Goal: Contribute content: Add original content to the website for others to see

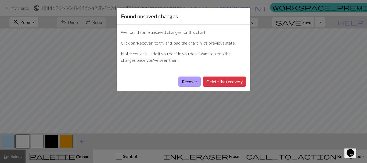
click at [195, 83] on button "Recover" at bounding box center [190, 82] width 22 height 10
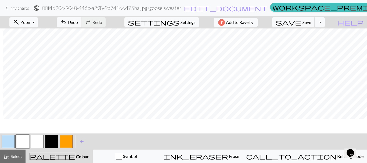
scroll to position [0, 4]
click at [31, 22] on span "Zoom" at bounding box center [25, 22] width 11 height 5
click at [34, 36] on button "Fit all" at bounding box center [31, 34] width 42 height 9
click at [9, 140] on button "button" at bounding box center [8, 141] width 13 height 13
click at [325, 21] on button "Toggle Dropdown" at bounding box center [320, 22] width 10 height 10
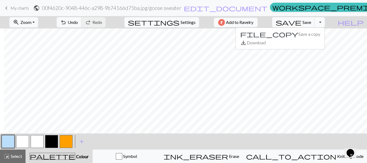
click at [325, 21] on button "Toggle Dropdown" at bounding box center [320, 22] width 10 height 10
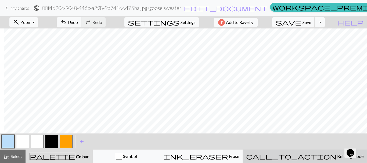
click at [337, 156] on span "Knitting mode" at bounding box center [350, 156] width 27 height 5
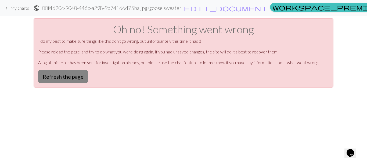
click at [77, 78] on button "Refresh the page" at bounding box center [63, 76] width 50 height 13
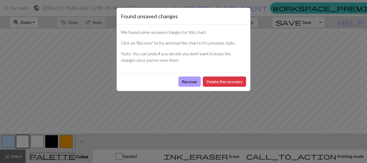
click at [198, 77] on button "Recover" at bounding box center [190, 82] width 22 height 10
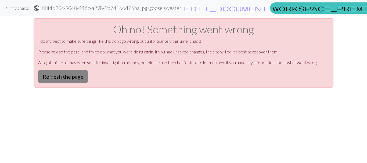
click at [75, 72] on button "Refresh the page" at bounding box center [63, 76] width 50 height 13
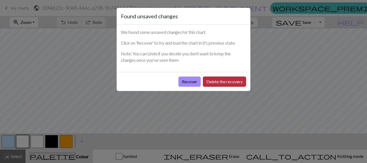
click at [221, 85] on button "Delete the recovery" at bounding box center [224, 82] width 43 height 10
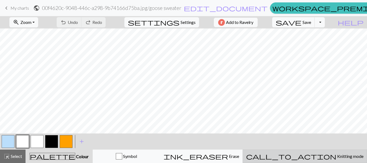
click at [337, 154] on span "Knitting mode" at bounding box center [350, 156] width 27 height 5
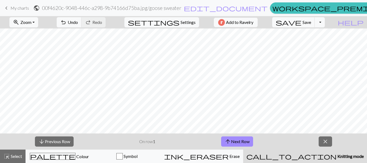
click at [337, 154] on span "Knitting mode" at bounding box center [350, 156] width 27 height 5
click at [328, 138] on span "close" at bounding box center [325, 142] width 6 height 8
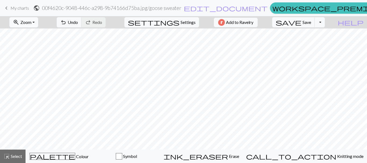
click at [38, 17] on button "zoom_in Zoom Zoom" at bounding box center [23, 22] width 29 height 10
click at [35, 36] on button "Fit all" at bounding box center [31, 34] width 42 height 9
click at [325, 23] on button "Toggle Dropdown" at bounding box center [320, 22] width 10 height 10
click at [325, 24] on button "Toggle Dropdown" at bounding box center [320, 22] width 10 height 10
click at [16, 9] on span "My charts" at bounding box center [19, 7] width 19 height 5
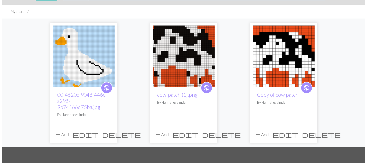
scroll to position [20, 0]
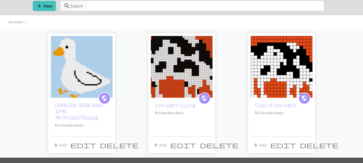
click at [62, 146] on button "add Add" at bounding box center [60, 145] width 18 height 10
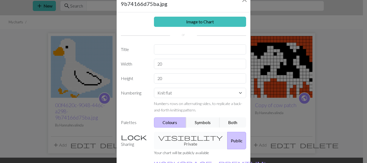
scroll to position [21, 0]
click at [167, 92] on select "Knit flat Knit in the round Lace knitting Cross stitch" at bounding box center [200, 93] width 92 height 10
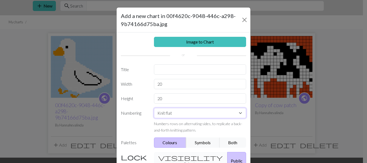
scroll to position [0, 0]
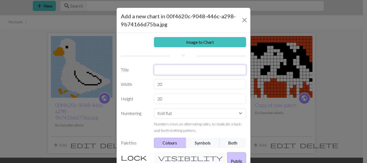
click at [176, 67] on input "text" at bounding box center [200, 70] width 92 height 10
type input "eend baby"
click at [166, 86] on input "20" at bounding box center [200, 84] width 92 height 10
type input "2"
type input "30"
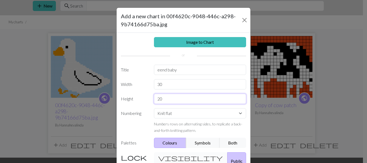
click at [160, 100] on input "20" at bounding box center [200, 99] width 92 height 10
type input "2"
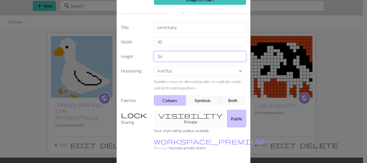
scroll to position [57, 0]
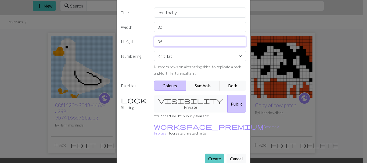
type input "36"
click at [210, 154] on button "Create" at bounding box center [215, 159] width 20 height 10
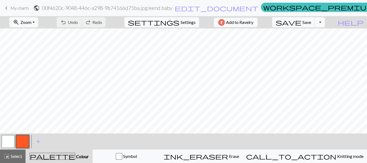
click at [14, 7] on span "My charts" at bounding box center [19, 7] width 19 height 5
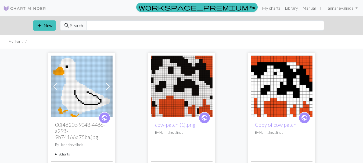
click at [110, 117] on link "public" at bounding box center [105, 118] width 12 height 12
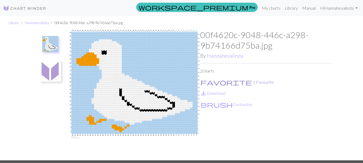
click at [212, 80] on button "favorite 1 Favourite" at bounding box center [237, 82] width 74 height 7
click at [212, 82] on button "favorite 2 Favourites" at bounding box center [238, 82] width 76 height 7
click at [212, 82] on button "favorite 1 Favourite" at bounding box center [237, 82] width 74 height 7
click at [212, 82] on button "favorite 2 Favourites" at bounding box center [238, 82] width 76 height 7
click at [172, 82] on img at bounding box center [134, 95] width 131 height 131
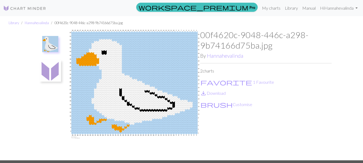
click at [172, 82] on img at bounding box center [134, 95] width 131 height 131
click at [208, 104] on button "brush Customise" at bounding box center [226, 104] width 52 height 7
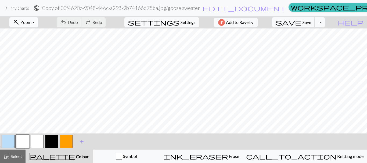
click at [31, 20] on span "Zoom" at bounding box center [25, 22] width 11 height 5
click at [35, 34] on button "Fit all" at bounding box center [31, 34] width 42 height 9
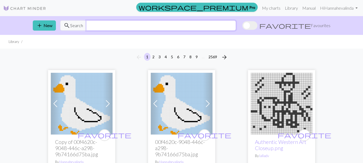
click at [150, 23] on input "text" at bounding box center [161, 25] width 150 height 10
type input "goose"
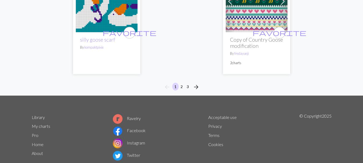
scroll to position [1845, 0]
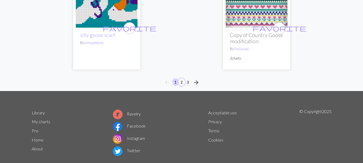
click at [183, 78] on button "2" at bounding box center [182, 82] width 6 height 8
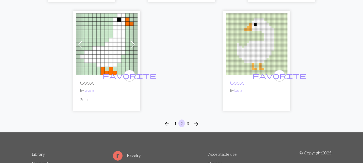
scroll to position [1852, 0]
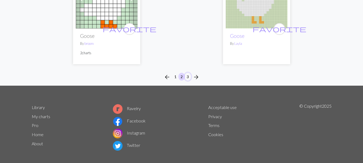
click at [188, 73] on button "3" at bounding box center [188, 77] width 6 height 8
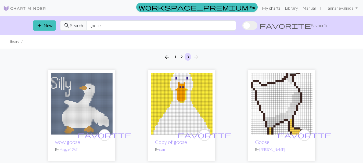
click at [271, 10] on link "My charts" at bounding box center [271, 8] width 23 height 11
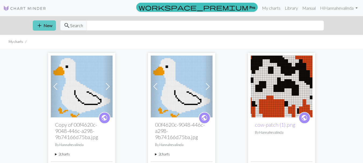
click at [51, 28] on button "add New" at bounding box center [44, 25] width 23 height 10
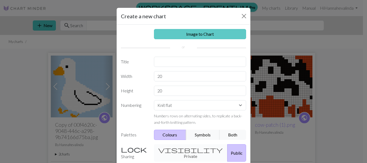
click at [188, 35] on link "Image to Chart" at bounding box center [200, 34] width 92 height 10
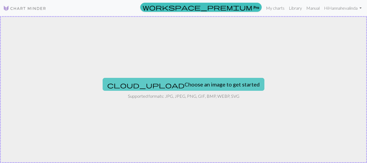
click at [176, 85] on button "cloud_upload Choose an image to get started" at bounding box center [184, 84] width 162 height 13
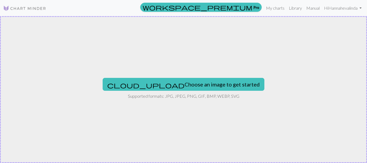
drag, startPoint x: 176, startPoint y: 85, endPoint x: 255, endPoint y: 73, distance: 79.5
click at [255, 73] on div "cloud_upload Choose an image to get started Supported formats: JPG, JPEG, PNG, …" at bounding box center [183, 89] width 367 height 147
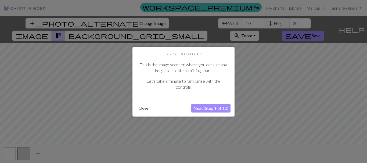
click at [196, 105] on button "Next (Step 1 of 10)" at bounding box center [210, 108] width 39 height 9
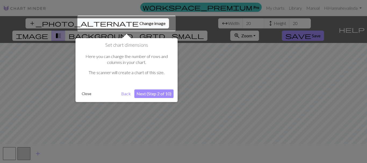
click at [148, 92] on button "Next (Step 2 of 10)" at bounding box center [153, 94] width 39 height 9
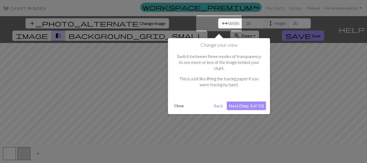
click at [246, 102] on button "Next (Step 3 of 10)" at bounding box center [246, 106] width 39 height 9
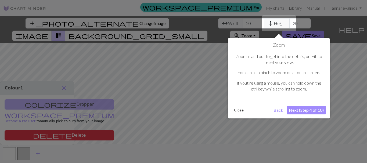
click at [305, 108] on button "Next (Step 4 of 10)" at bounding box center [306, 110] width 39 height 9
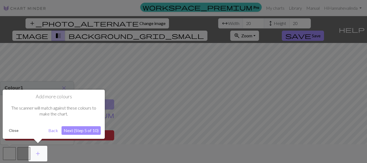
click at [90, 132] on button "Next (Step 5 of 10)" at bounding box center [81, 130] width 39 height 9
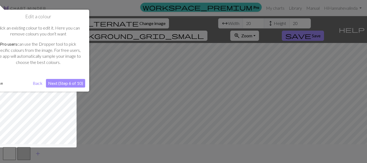
click at [63, 83] on button "Next (Step 6 of 10)" at bounding box center [65, 83] width 39 height 9
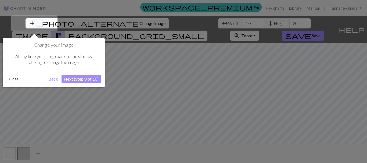
click at [78, 80] on button "Next (Step 8 of 10)" at bounding box center [81, 79] width 39 height 9
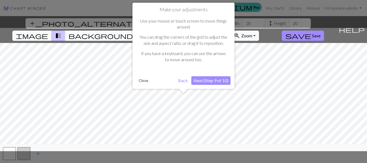
click at [209, 80] on button "Next (Step 9 of 10)" at bounding box center [210, 80] width 39 height 9
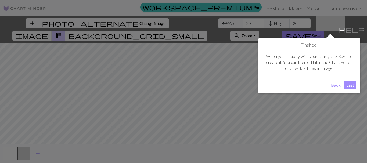
click at [348, 85] on button "Last" at bounding box center [350, 85] width 12 height 9
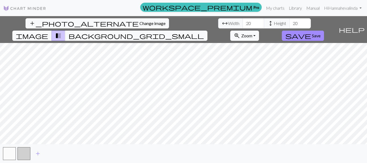
click at [48, 32] on span "image" at bounding box center [32, 36] width 32 height 8
click at [243, 24] on input "20" at bounding box center [254, 23] width 22 height 10
click at [243, 20] on input "21" at bounding box center [254, 23] width 22 height 10
click at [243, 20] on input "22" at bounding box center [254, 23] width 22 height 10
click at [243, 20] on input "23" at bounding box center [254, 23] width 22 height 10
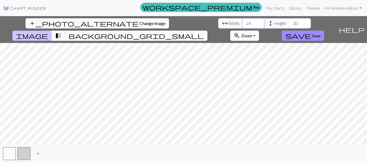
click at [243, 20] on input "24" at bounding box center [254, 23] width 22 height 10
click at [243, 20] on input "25" at bounding box center [254, 23] width 22 height 10
click at [243, 20] on input "26" at bounding box center [254, 23] width 22 height 10
click at [243, 20] on input "27" at bounding box center [254, 23] width 22 height 10
click at [243, 20] on input "28" at bounding box center [254, 23] width 22 height 10
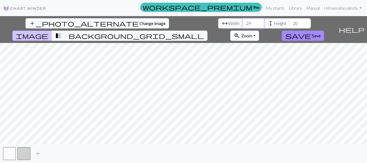
click at [243, 20] on input "29" at bounding box center [254, 23] width 22 height 10
type input "30"
click at [243, 20] on input "30" at bounding box center [254, 23] width 22 height 10
click at [290, 22] on input "21" at bounding box center [301, 23] width 22 height 10
click at [290, 22] on input "22" at bounding box center [301, 23] width 22 height 10
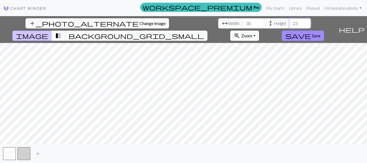
click at [290, 22] on input "23" at bounding box center [301, 23] width 22 height 10
click at [290, 22] on input "24" at bounding box center [301, 23] width 22 height 10
click at [290, 22] on input "25" at bounding box center [301, 23] width 22 height 10
click at [290, 22] on input "26" at bounding box center [301, 23] width 22 height 10
click at [290, 22] on input "27" at bounding box center [301, 23] width 22 height 10
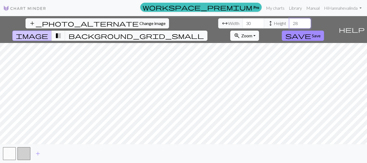
click at [290, 22] on input "28" at bounding box center [301, 23] width 22 height 10
click at [290, 22] on input "29" at bounding box center [301, 23] width 22 height 10
click at [290, 22] on input "30" at bounding box center [301, 23] width 22 height 10
click at [290, 22] on input "31" at bounding box center [301, 23] width 22 height 10
click at [290, 22] on input "32" at bounding box center [301, 23] width 22 height 10
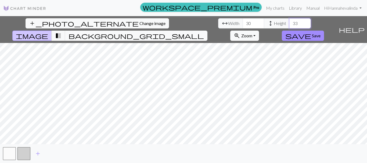
click at [290, 22] on input "33" at bounding box center [301, 23] width 22 height 10
click at [290, 22] on input "34" at bounding box center [301, 23] width 22 height 10
click at [290, 22] on input "35" at bounding box center [301, 23] width 22 height 10
type input "36"
click at [290, 22] on input "36" at bounding box center [301, 23] width 22 height 10
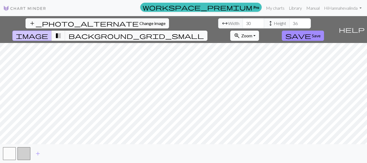
click at [252, 33] on span "Zoom" at bounding box center [246, 35] width 11 height 5
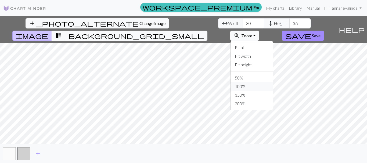
click at [273, 82] on button "100%" at bounding box center [252, 86] width 42 height 9
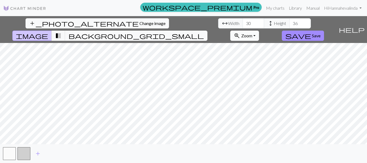
click at [259, 31] on button "zoom_in Zoom Zoom" at bounding box center [244, 36] width 29 height 10
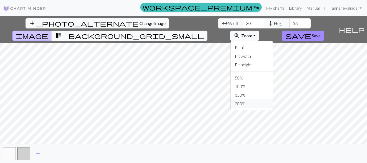
click at [273, 99] on button "200%" at bounding box center [252, 103] width 42 height 9
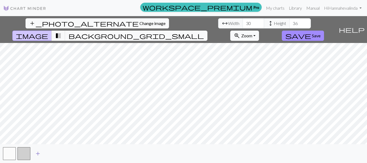
click at [37, 153] on span "add" at bounding box center [38, 154] width 6 height 8
click at [21, 155] on button "button" at bounding box center [23, 153] width 13 height 13
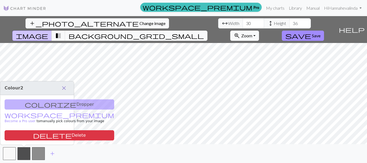
click at [63, 88] on span "close" at bounding box center [64, 88] width 6 height 8
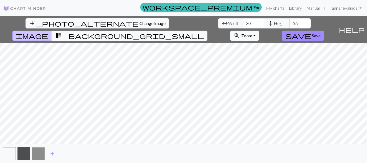
click at [39, 153] on button "button" at bounding box center [38, 153] width 13 height 13
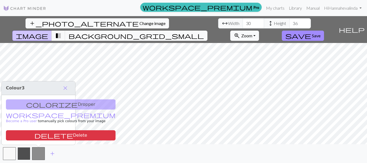
click at [26, 153] on button "button" at bounding box center [23, 153] width 13 height 13
click at [204, 32] on span "background_grid_small" at bounding box center [136, 36] width 135 height 8
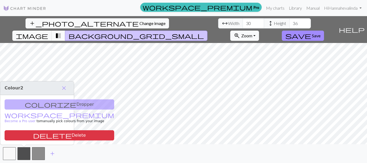
click at [62, 32] on span "transition_fade" at bounding box center [58, 36] width 6 height 8
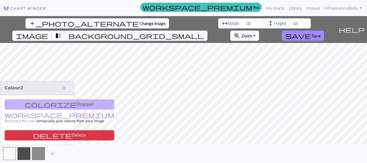
click at [48, 32] on span "image" at bounding box center [32, 36] width 32 height 8
click at [62, 32] on span "transition_fade" at bounding box center [58, 36] width 6 height 8
click at [208, 31] on button "background_grid_small" at bounding box center [136, 36] width 142 height 10
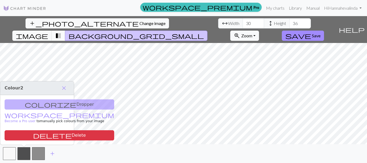
click at [62, 32] on span "transition_fade" at bounding box center [58, 36] width 6 height 8
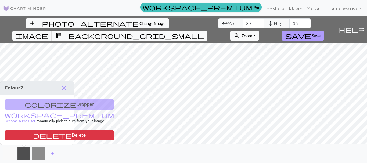
click at [321, 33] on span "Save" at bounding box center [316, 35] width 9 height 5
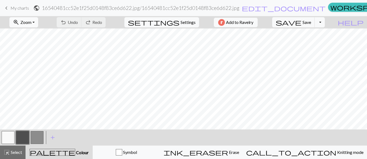
click at [31, 24] on span "Zoom" at bounding box center [25, 22] width 11 height 5
click at [26, 74] on button "100%" at bounding box center [31, 73] width 42 height 9
click at [31, 23] on span "Zoom" at bounding box center [25, 22] width 11 height 5
click at [35, 65] on button "50%" at bounding box center [31, 64] width 42 height 9
click at [49, 140] on span "add" at bounding box center [52, 138] width 6 height 8
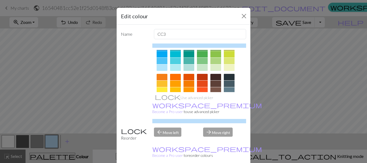
scroll to position [54, 0]
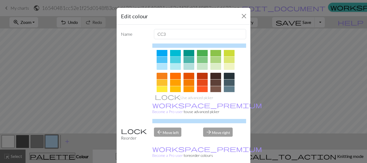
click at [174, 60] on div at bounding box center [175, 60] width 11 height 6
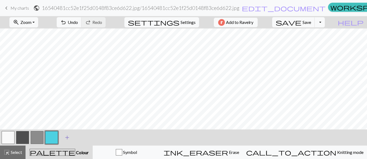
click at [65, 138] on span "add" at bounding box center [67, 138] width 6 height 8
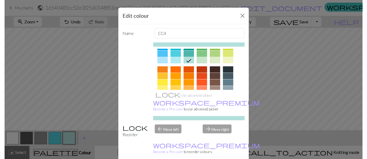
scroll to position [59, 0]
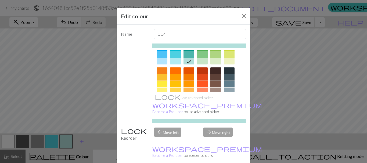
click at [174, 70] on div at bounding box center [175, 70] width 11 height 6
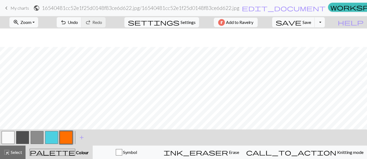
scroll to position [19, 0]
click at [53, 135] on button "button" at bounding box center [51, 137] width 13 height 13
click at [67, 138] on button "button" at bounding box center [66, 137] width 13 height 13
click at [10, 136] on button "button" at bounding box center [8, 137] width 13 height 13
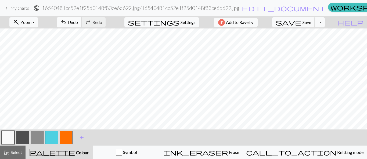
click at [82, 26] on button "undo Undo Undo" at bounding box center [69, 22] width 25 height 10
click at [53, 141] on button "button" at bounding box center [51, 137] width 13 height 13
click at [13, 135] on button "button" at bounding box center [8, 137] width 13 height 13
click at [55, 135] on button "button" at bounding box center [51, 137] width 13 height 13
click at [23, 133] on button "button" at bounding box center [22, 137] width 13 height 13
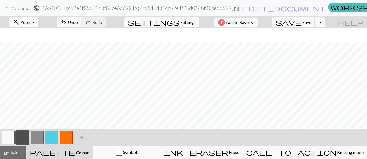
scroll to position [14, 0]
click at [50, 140] on button "button" at bounding box center [51, 137] width 13 height 13
click at [13, 153] on span "Select" at bounding box center [16, 152] width 12 height 5
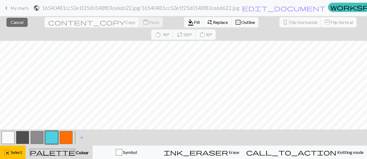
click at [51, 138] on button "button" at bounding box center [51, 137] width 13 height 13
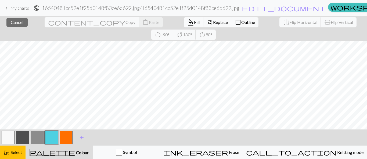
click at [188, 22] on span "format_color_fill" at bounding box center [191, 23] width 6 height 8
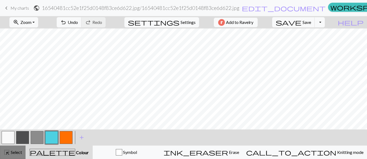
click at [18, 152] on span "Select" at bounding box center [16, 152] width 12 height 5
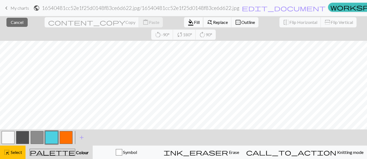
click at [188, 22] on span "format_color_fill" at bounding box center [191, 23] width 6 height 8
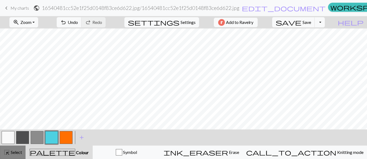
click at [17, 151] on span "Select" at bounding box center [16, 152] width 12 height 5
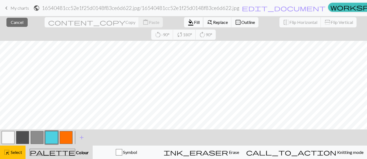
click at [184, 25] on button "format_color_fill Fill" at bounding box center [193, 22] width 19 height 10
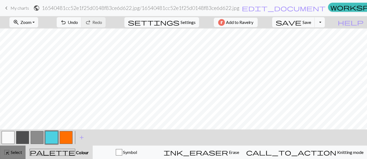
click at [16, 153] on span "Select" at bounding box center [16, 152] width 12 height 5
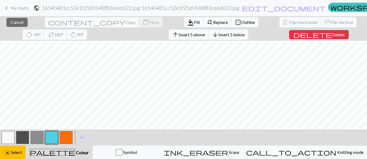
scroll to position [15, 0]
click at [20, 24] on span "Cancel" at bounding box center [17, 22] width 13 height 5
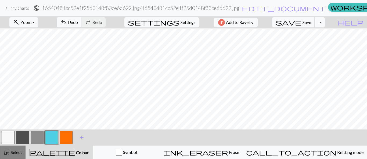
click at [13, 147] on button "highlight_alt Select Select" at bounding box center [13, 152] width 26 height 13
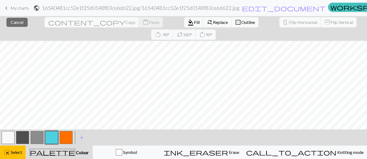
click at [18, 27] on div "close Cancel content_copy Copy content_paste Paste format_color_fill Fill find_…" at bounding box center [183, 28] width 367 height 25
click at [18, 23] on span "Cancel" at bounding box center [17, 22] width 13 height 5
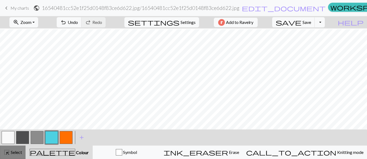
click at [21, 152] on span "Select" at bounding box center [16, 152] width 12 height 5
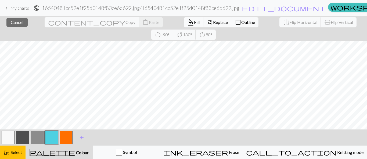
click at [194, 22] on span "Fill" at bounding box center [197, 22] width 6 height 5
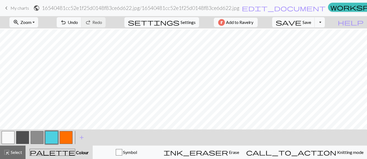
click at [8, 136] on button "button" at bounding box center [8, 137] width 13 height 13
click at [52, 135] on button "button" at bounding box center [51, 137] width 13 height 13
click at [14, 151] on span "Select" at bounding box center [16, 152] width 12 height 5
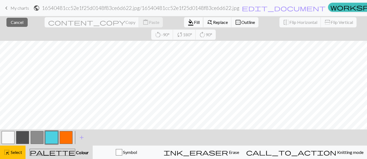
click at [194, 24] on span "Fill" at bounding box center [197, 22] width 6 height 5
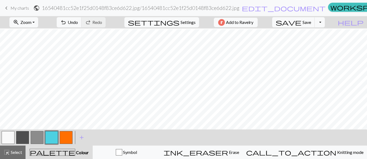
drag, startPoint x: 14, startPoint y: 155, endPoint x: 32, endPoint y: 144, distance: 21.1
click at [14, 154] on span "Select" at bounding box center [16, 152] width 12 height 5
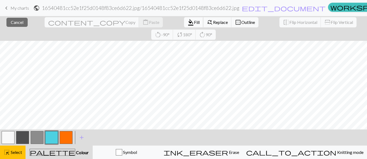
click at [194, 22] on span "Fill" at bounding box center [197, 22] width 6 height 5
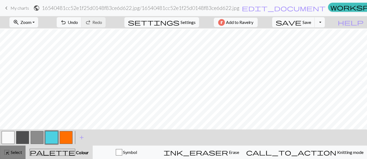
click at [9, 154] on span "highlight_alt" at bounding box center [6, 153] width 6 height 8
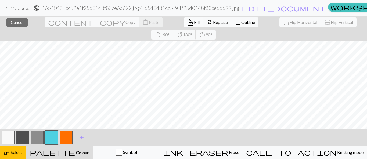
click at [194, 23] on span "Fill" at bounding box center [197, 22] width 6 height 5
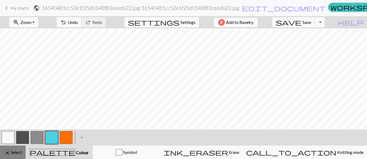
click at [9, 147] on button "highlight_alt Select Select" at bounding box center [13, 152] width 26 height 13
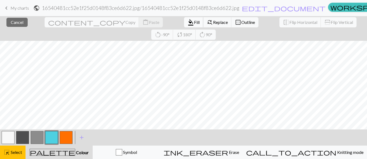
click at [194, 22] on span "Fill" at bounding box center [197, 22] width 6 height 5
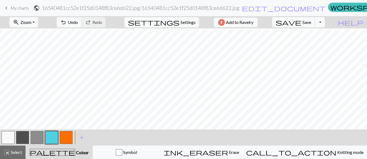
click at [66, 136] on button "button" at bounding box center [66, 137] width 13 height 13
click at [53, 135] on button "button" at bounding box center [51, 137] width 13 height 13
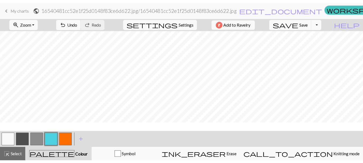
scroll to position [6, 0]
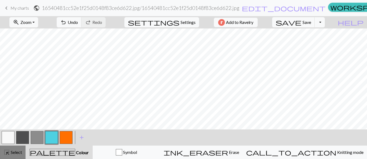
click at [11, 151] on span "Select" at bounding box center [16, 152] width 12 height 5
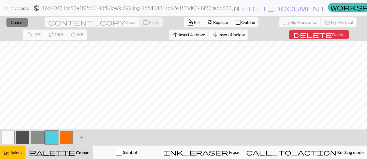
click at [16, 23] on span "Cancel" at bounding box center [17, 22] width 13 height 5
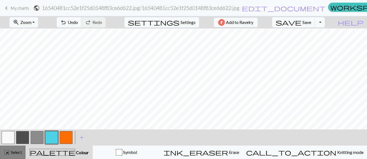
click at [16, 148] on button "highlight_alt Select Select" at bounding box center [13, 152] width 26 height 13
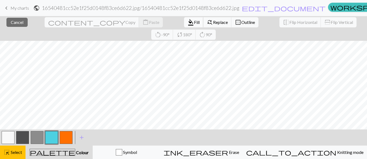
click at [194, 23] on span "Fill" at bounding box center [197, 22] width 6 height 5
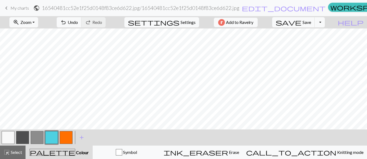
click at [6, 131] on button "button" at bounding box center [8, 137] width 13 height 13
click at [52, 136] on button "button" at bounding box center [51, 137] width 13 height 13
click at [11, 140] on button "button" at bounding box center [8, 137] width 13 height 13
click at [52, 134] on button "button" at bounding box center [51, 137] width 13 height 13
click at [12, 136] on button "button" at bounding box center [8, 137] width 13 height 13
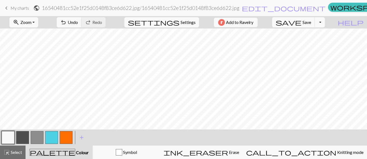
click at [22, 141] on button "button" at bounding box center [22, 137] width 13 height 13
click at [7, 138] on button "button" at bounding box center [8, 137] width 13 height 13
click at [22, 138] on button "button" at bounding box center [22, 137] width 13 height 13
click at [12, 138] on button "button" at bounding box center [8, 137] width 13 height 13
click at [52, 135] on button "button" at bounding box center [51, 137] width 13 height 13
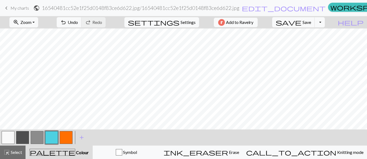
click at [12, 138] on button "button" at bounding box center [8, 137] width 13 height 13
click at [67, 134] on button "button" at bounding box center [66, 137] width 13 height 13
click at [23, 141] on button "button" at bounding box center [22, 137] width 13 height 13
click at [311, 20] on span "Save" at bounding box center [307, 22] width 9 height 5
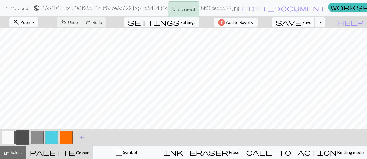
click at [311, 24] on span "Save" at bounding box center [307, 22] width 9 height 5
click at [236, 9] on div "Chart saved" at bounding box center [183, 10] width 367 height 21
click at [242, 9] on span "edit_document" at bounding box center [284, 8] width 84 height 8
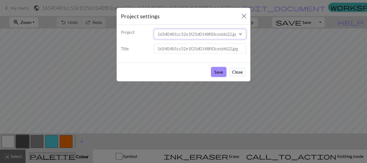
click at [206, 36] on select "16540481cc52e1f25d0148f83ce6d622.jpg Copy of 00f4620c-9048-446c-a298-9b74166d75…" at bounding box center [200, 34] width 92 height 10
click at [208, 49] on input "16540481cc52e1f25d0148f83ce6d622.jpg" at bounding box center [200, 49] width 92 height 10
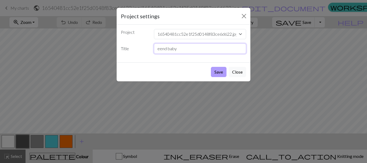
type input "eend baby"
click at [217, 69] on button "Save" at bounding box center [219, 72] width 16 height 10
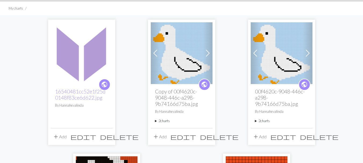
scroll to position [33, 0]
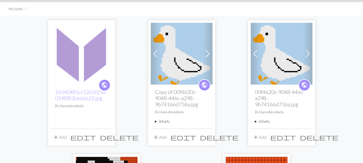
click at [208, 54] on span at bounding box center [208, 53] width 9 height 9
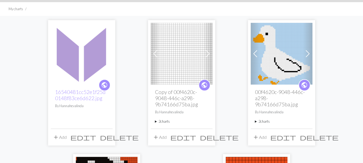
click at [308, 54] on span at bounding box center [308, 53] width 9 height 9
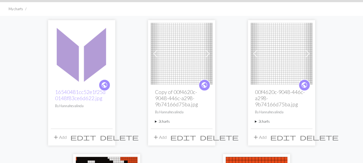
click at [80, 118] on div "public 16540481cc52e1f25d0148f83ce6d622.jpg By Hannahevalinda" at bounding box center [82, 107] width 62 height 44
click at [83, 54] on img at bounding box center [82, 54] width 62 height 62
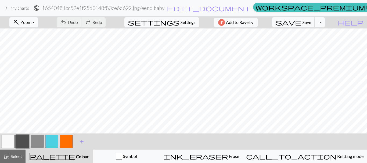
click at [52, 141] on button "button" at bounding box center [51, 141] width 13 height 13
click at [16, 157] on span "Select" at bounding box center [16, 156] width 12 height 5
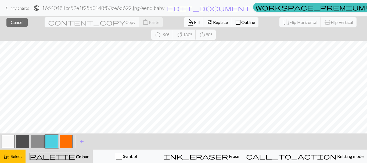
click at [194, 24] on span "Fill" at bounding box center [197, 22] width 6 height 5
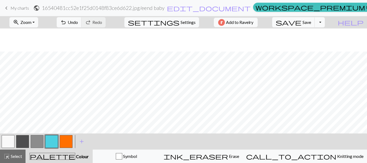
scroll to position [117, 0]
click at [311, 23] on span "Save" at bounding box center [307, 22] width 9 height 5
click at [31, 21] on span "Zoom" at bounding box center [25, 22] width 11 height 5
click at [35, 32] on button "Fit all" at bounding box center [31, 34] width 42 height 9
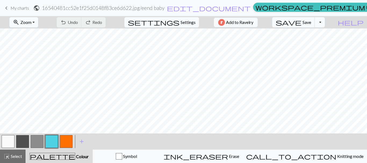
click at [27, 18] on button "zoom_in Zoom Zoom" at bounding box center [23, 22] width 29 height 10
click at [27, 44] on button "Fit width" at bounding box center [31, 42] width 42 height 9
click at [302, 23] on span "save" at bounding box center [289, 23] width 26 height 8
